Goal: Use online tool/utility: Utilize a website feature to perform a specific function

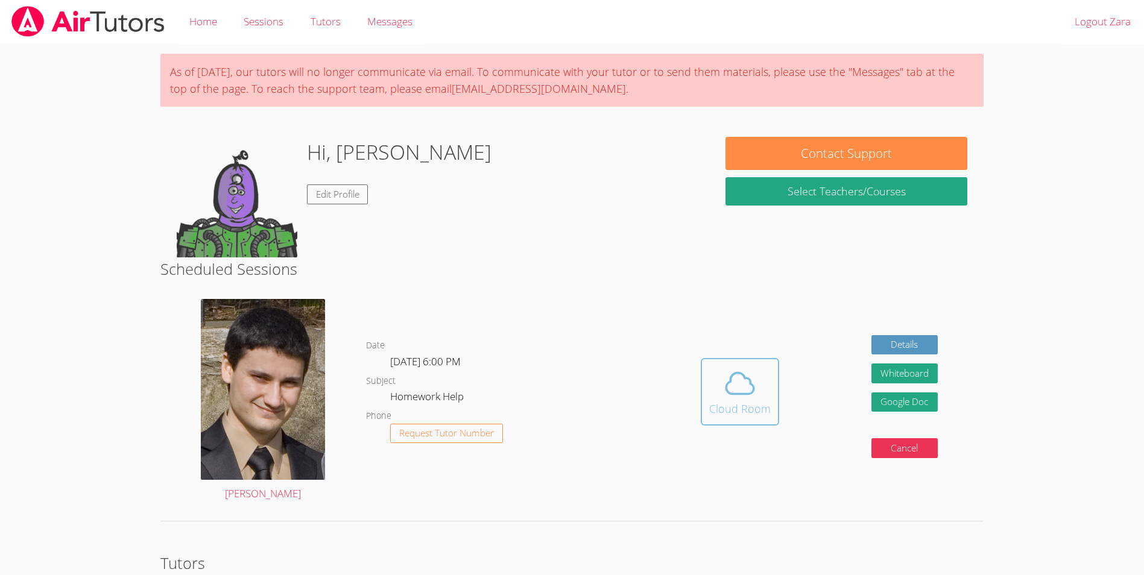
click at [725, 379] on icon at bounding box center [740, 384] width 34 height 34
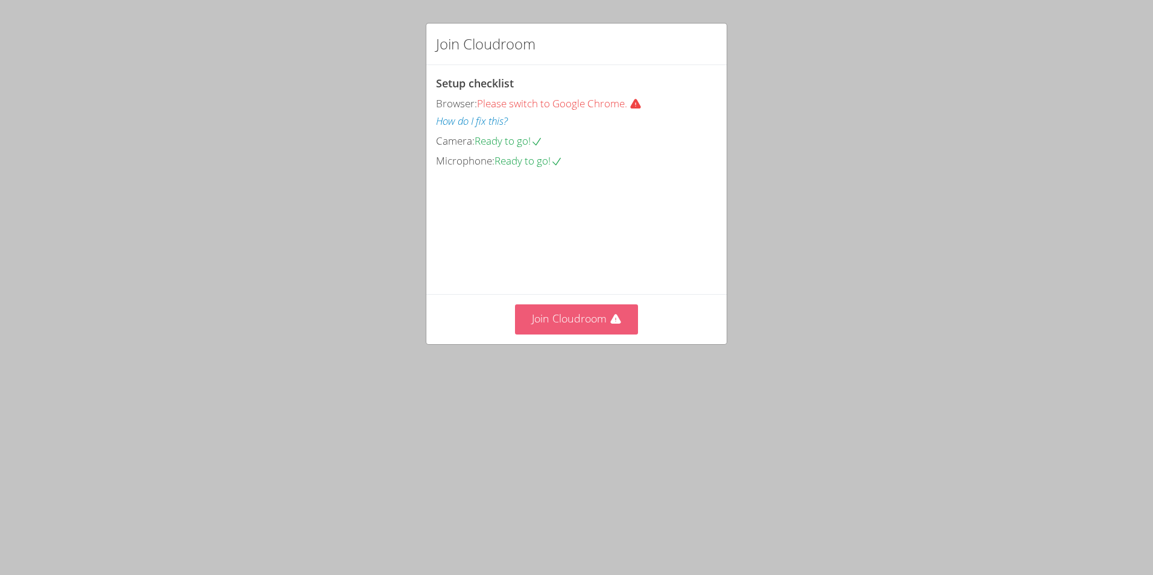
click at [572, 334] on button "Join Cloudroom" at bounding box center [577, 320] width 124 height 30
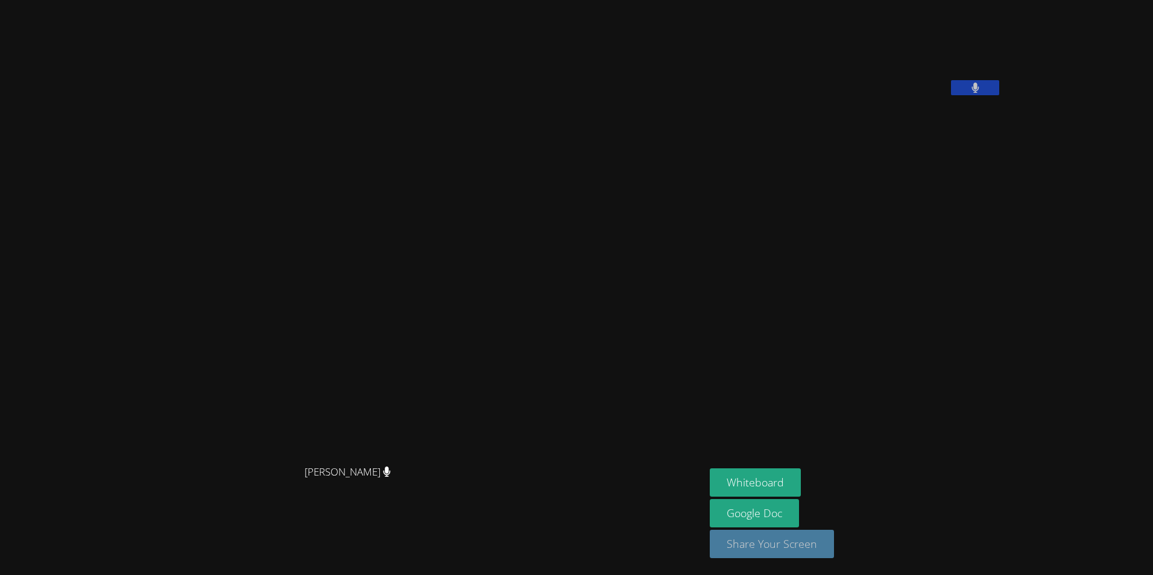
click at [738, 546] on button "Share Your Screen" at bounding box center [772, 544] width 124 height 28
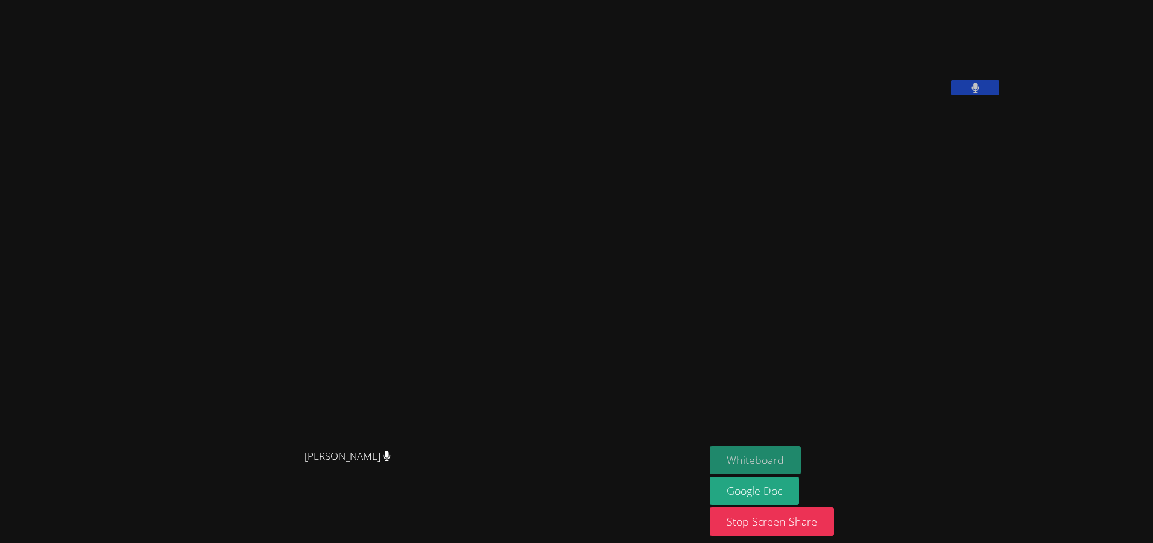
click at [777, 460] on button "Whiteboard" at bounding box center [755, 460] width 91 height 28
